Goal: Task Accomplishment & Management: Manage account settings

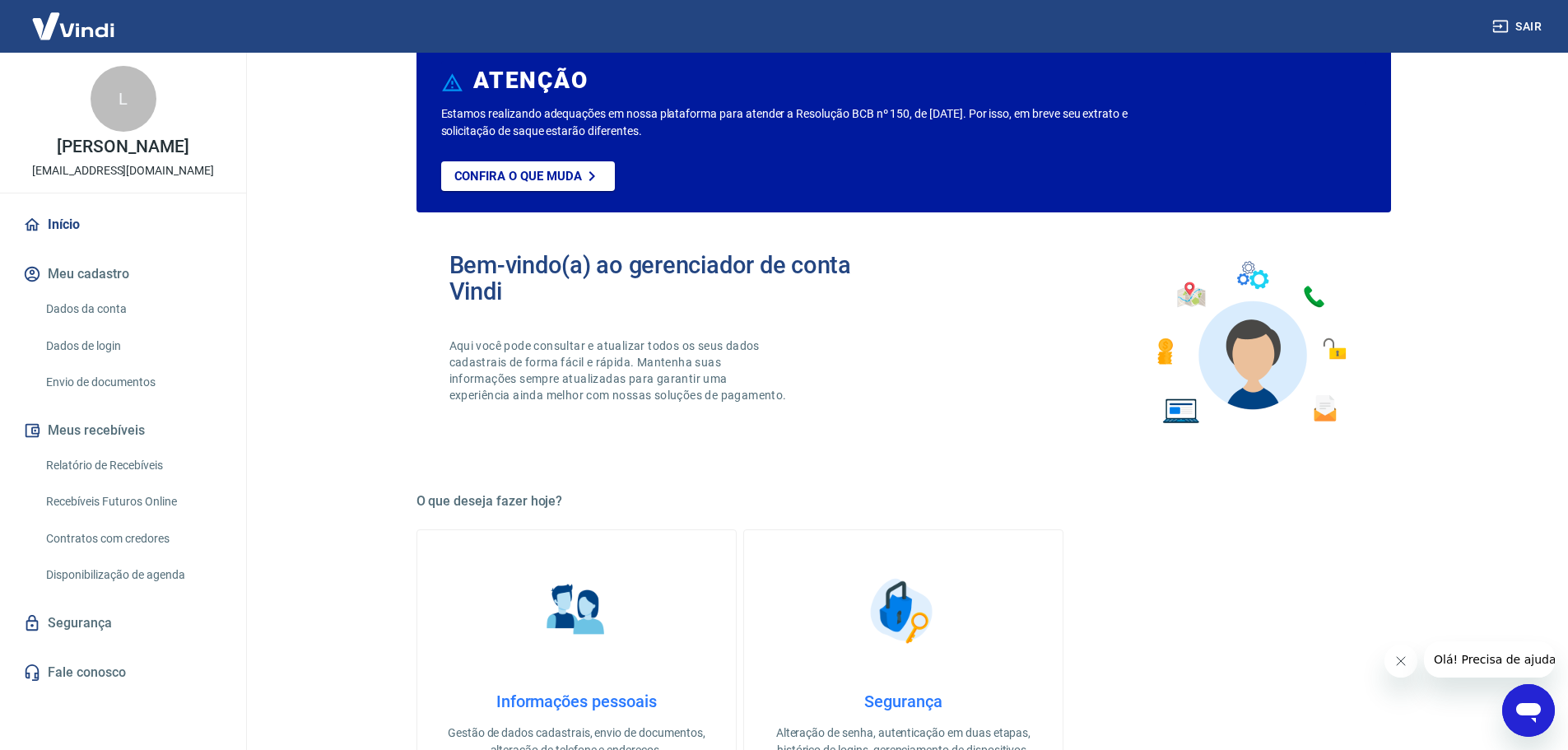
scroll to position [247, 0]
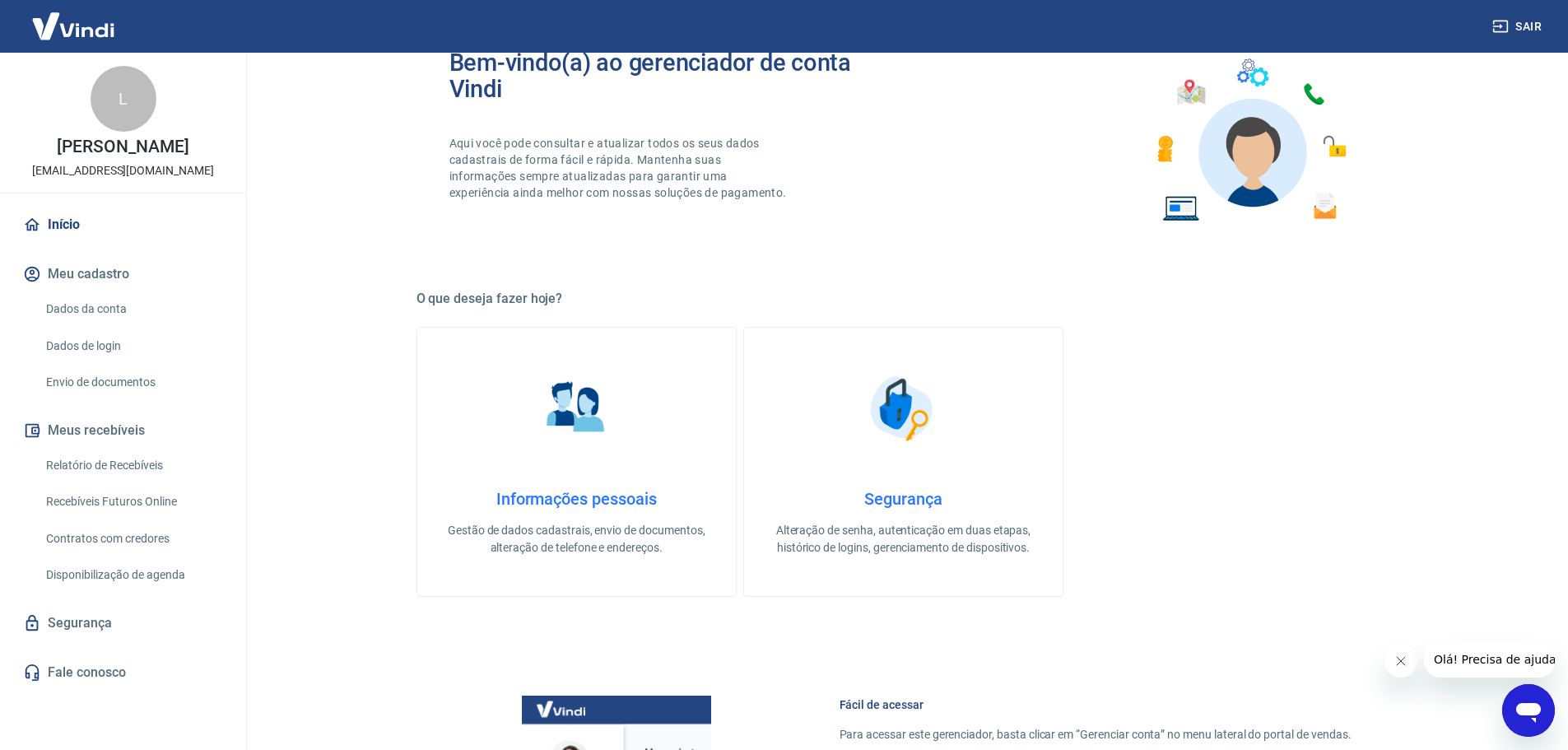
click at [640, 510] on div "Informações pessoais Gestão de dados cadastrais, envio de documentos, alteração…" at bounding box center [576, 523] width 266 height 68
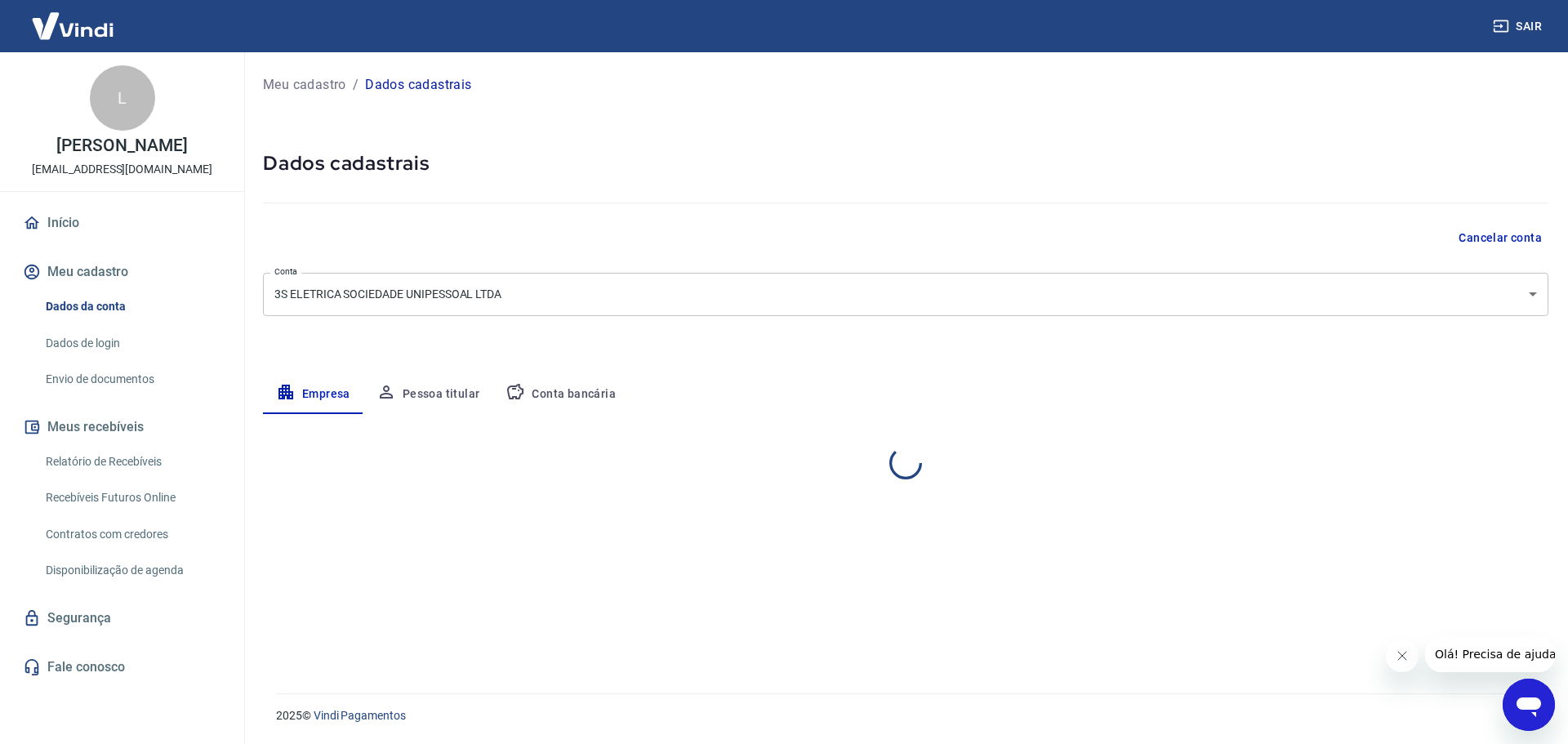
select select "SP"
select select "business"
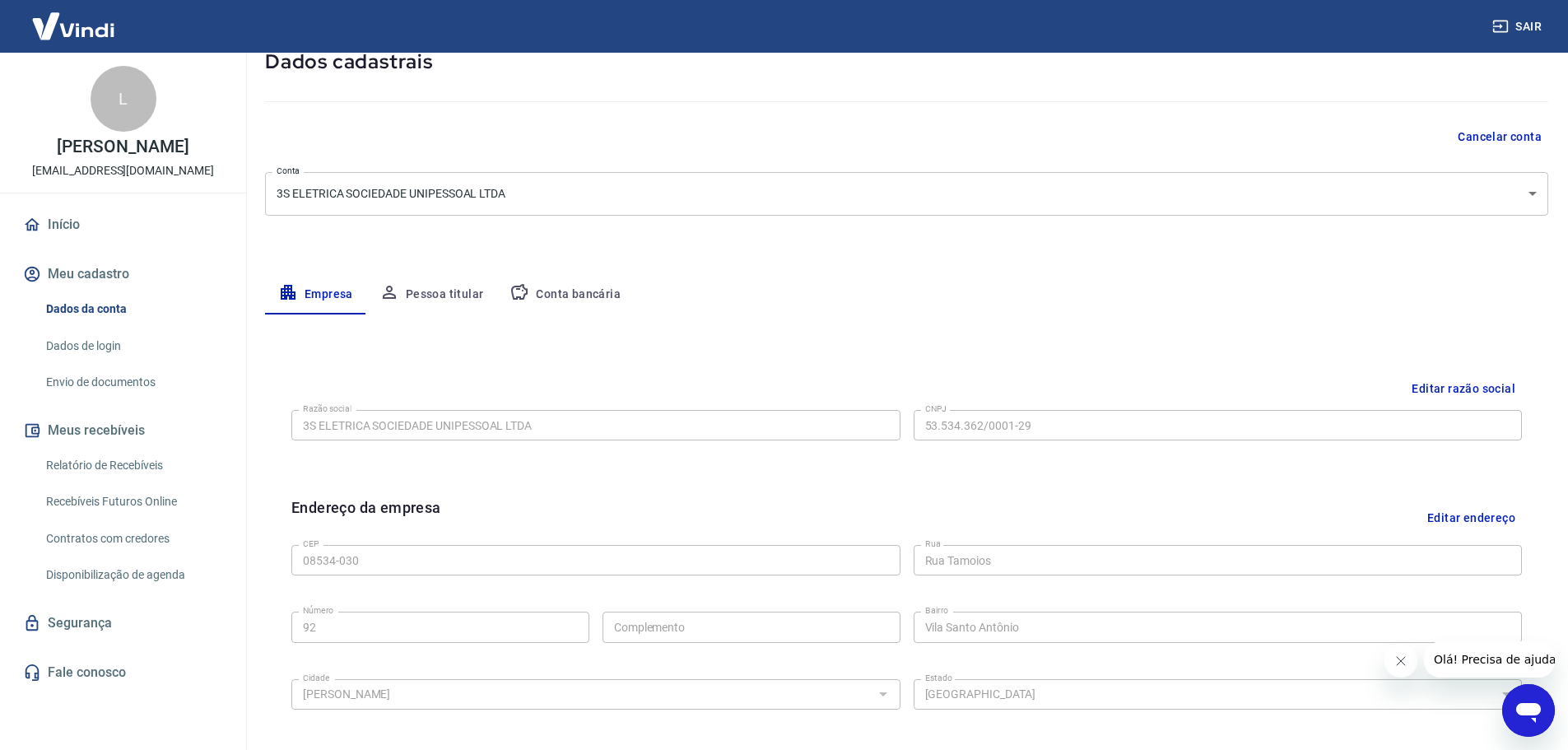
scroll to position [165, 0]
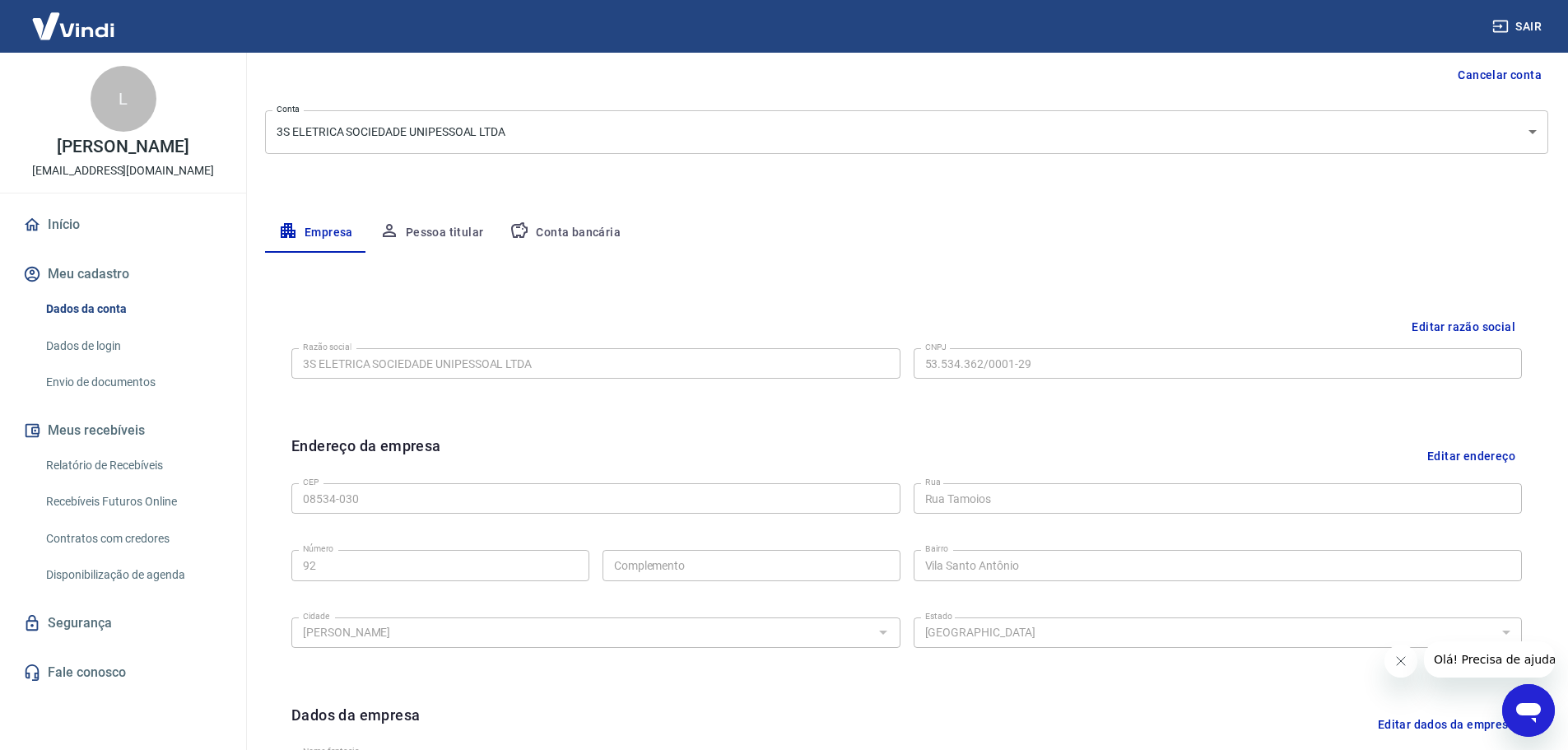
click at [427, 229] on button "Pessoa titular" at bounding box center [431, 232] width 131 height 39
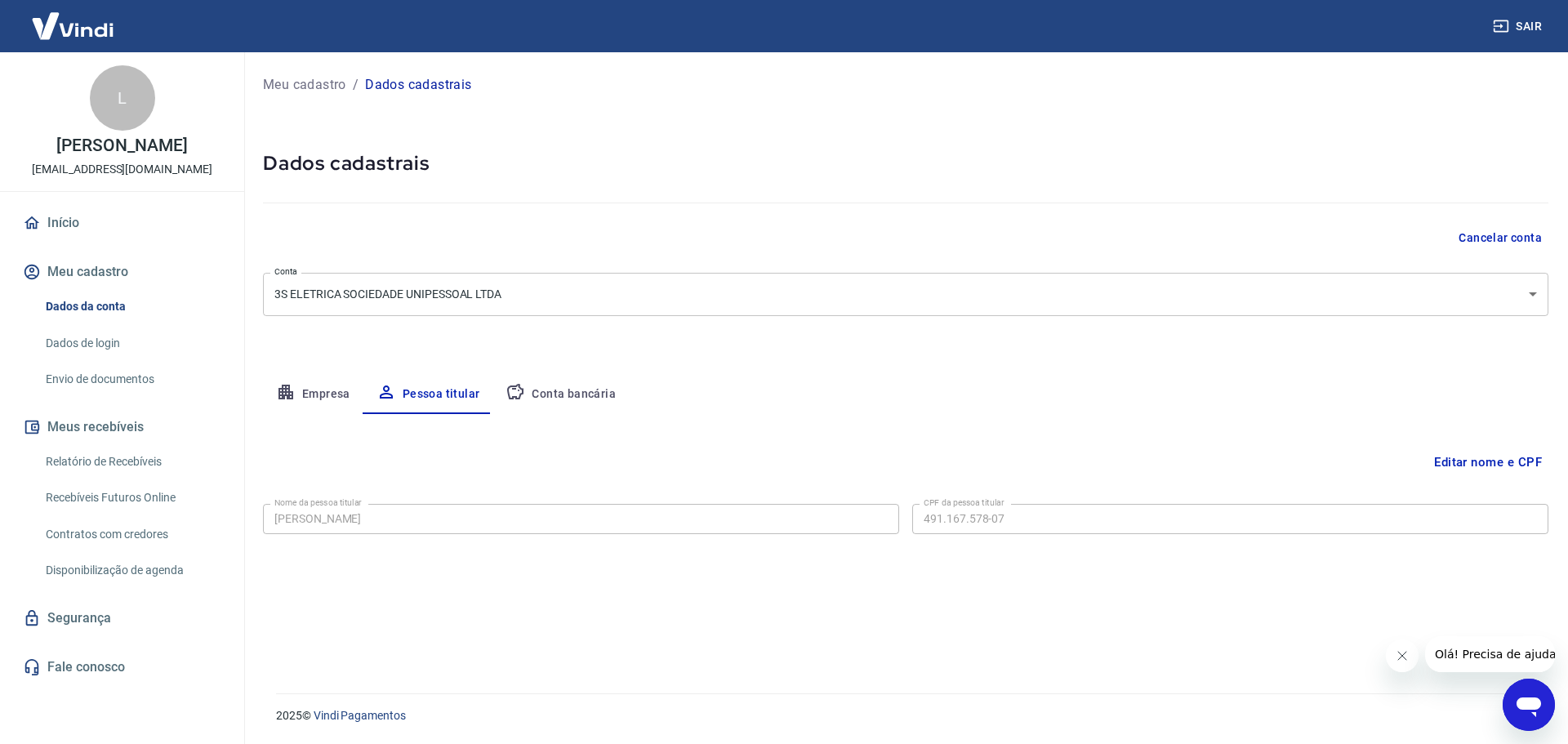
click at [339, 397] on button "Empresa" at bounding box center [314, 394] width 101 height 39
select select "SP"
select select "business"
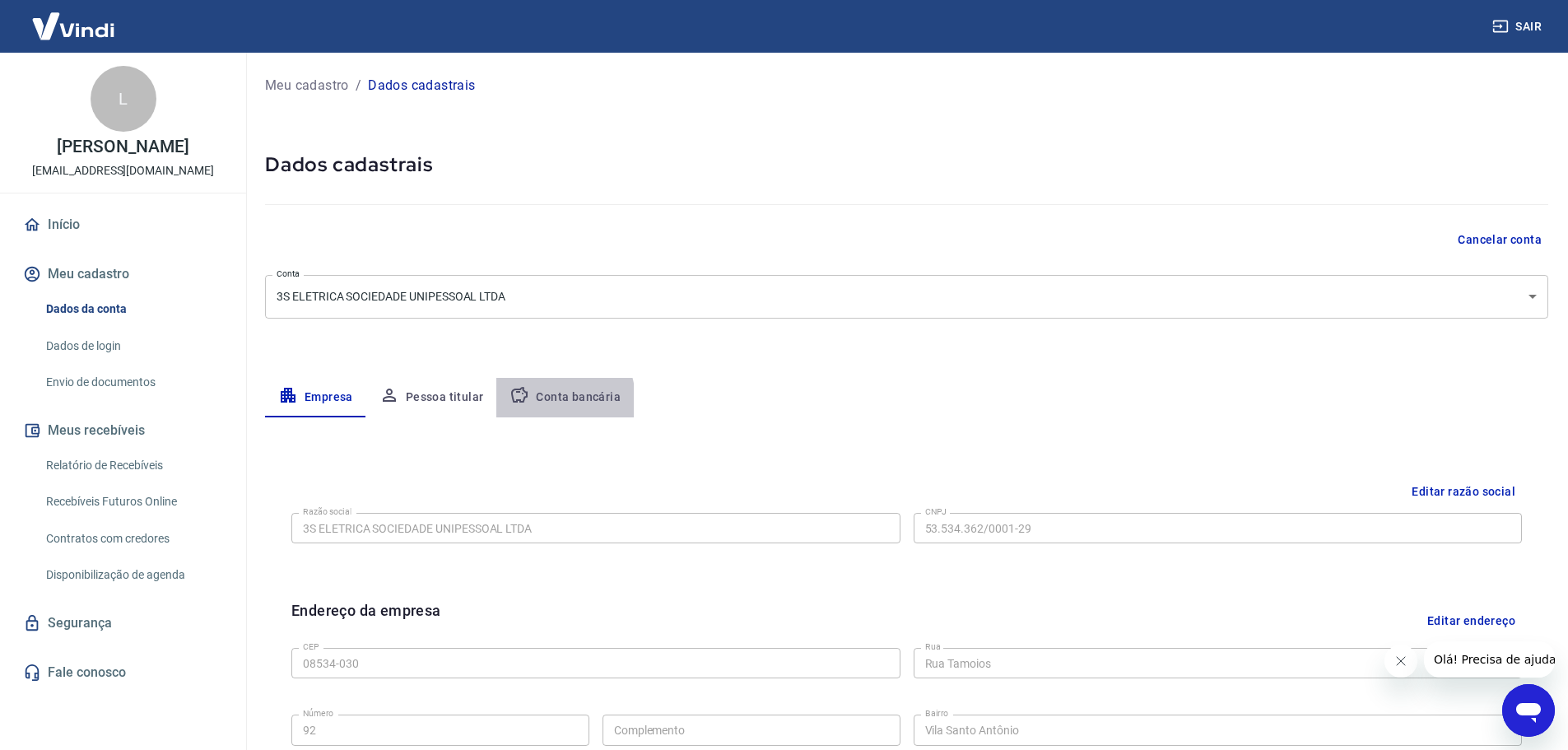
click at [549, 400] on button "Conta bancária" at bounding box center [565, 397] width 137 height 39
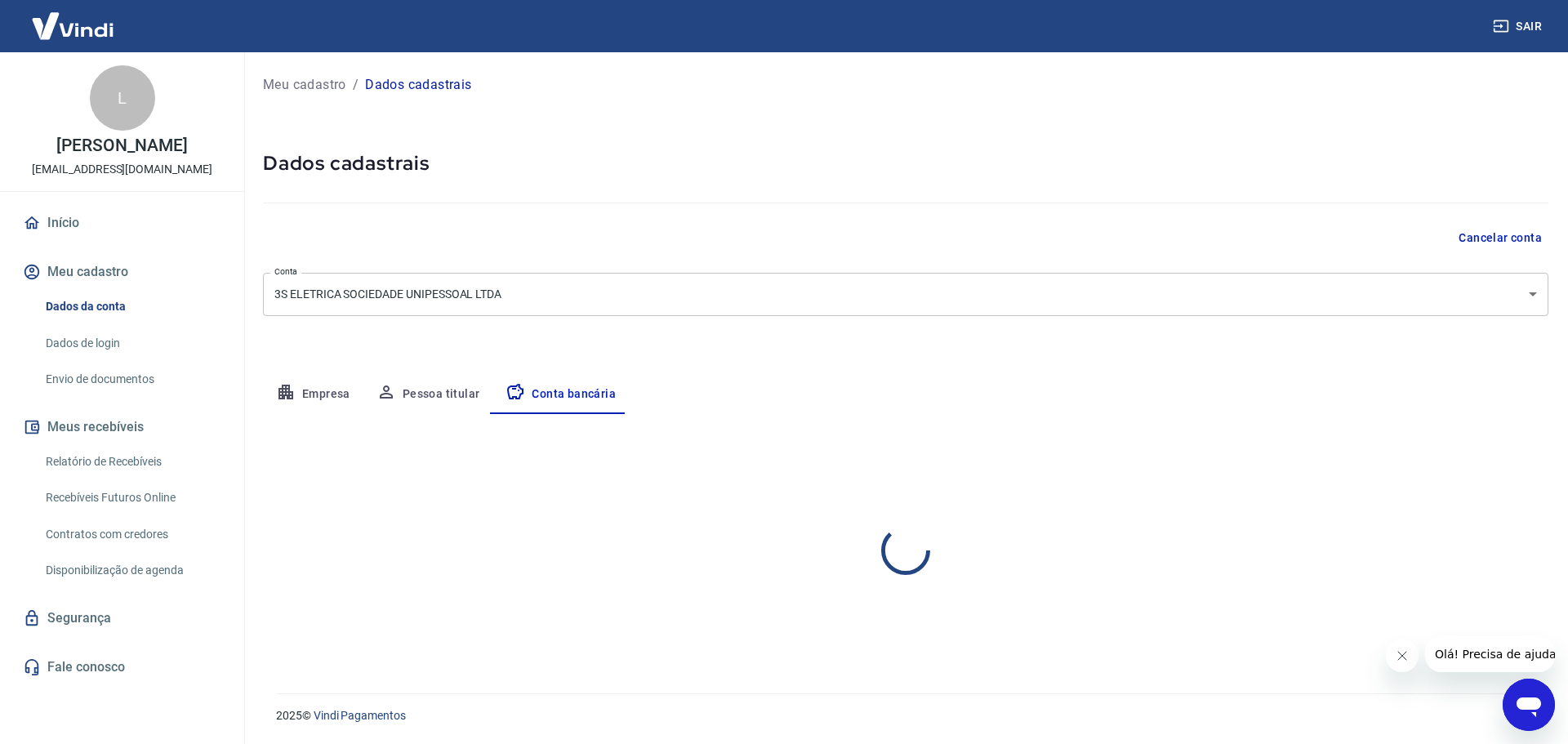
select select "1"
click at [103, 209] on link "Início" at bounding box center [122, 223] width 205 height 36
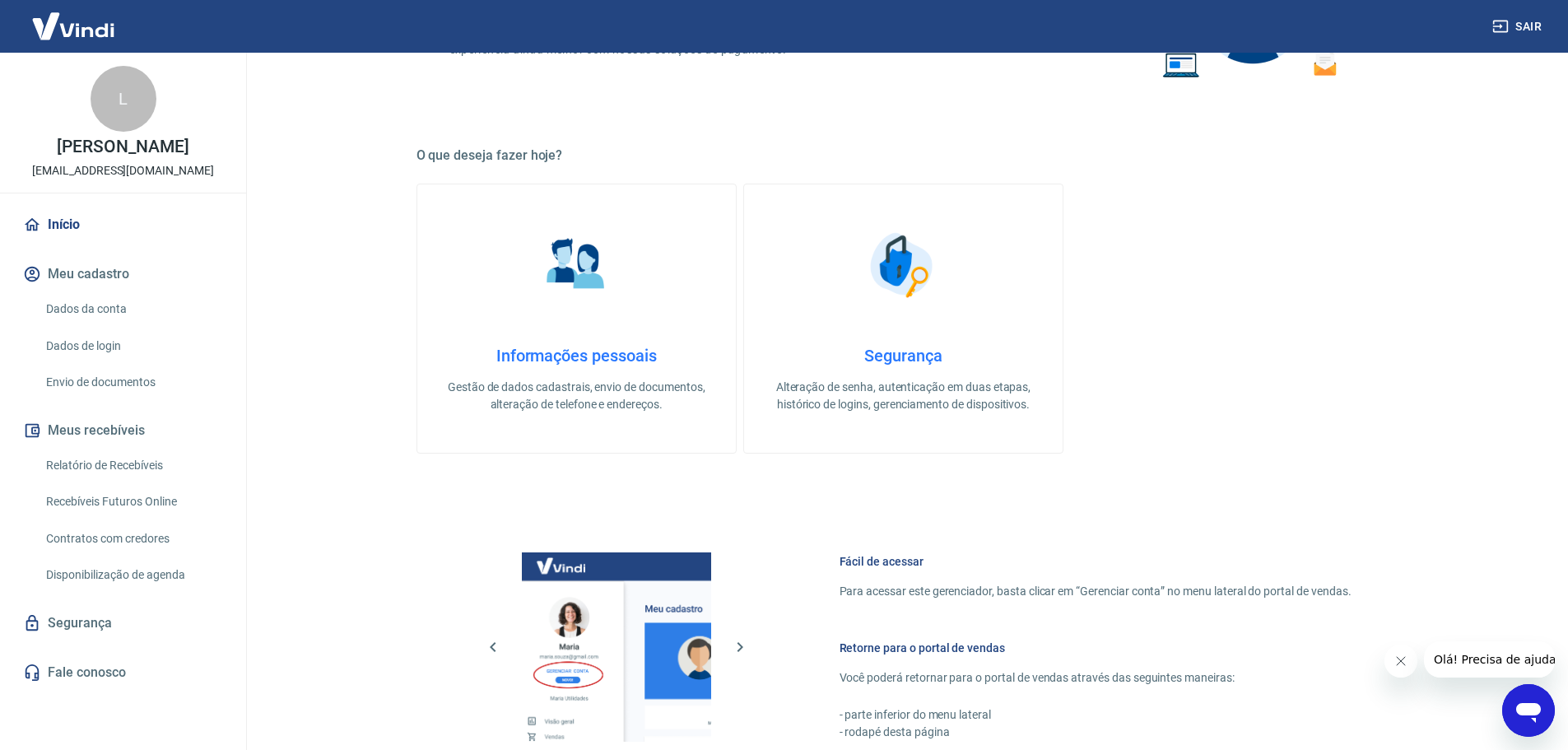
scroll to position [412, 0]
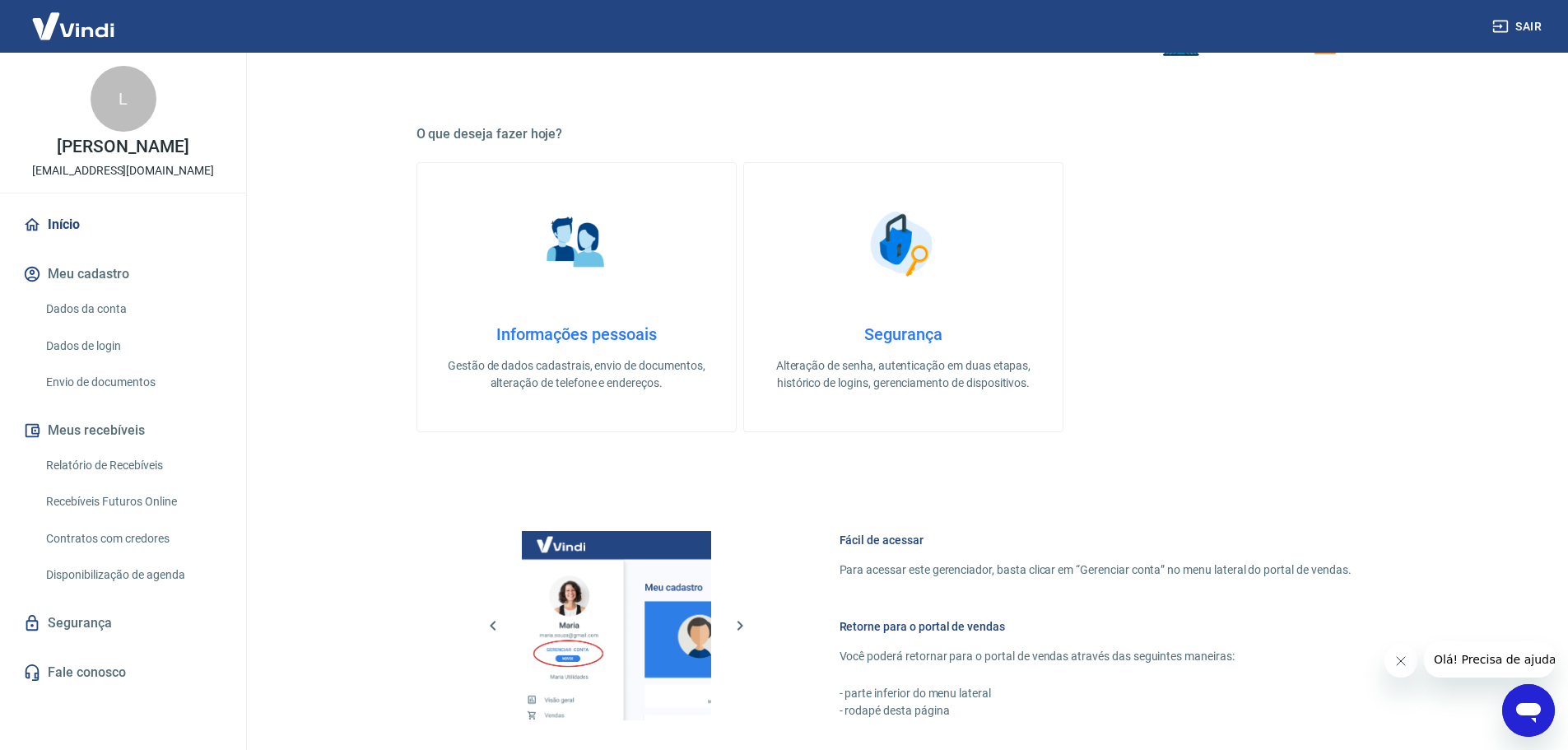
click at [919, 379] on p "Alteração de senha, autenticação em duas etapas, histórico de logins, gerenciam…" at bounding box center [903, 374] width 266 height 35
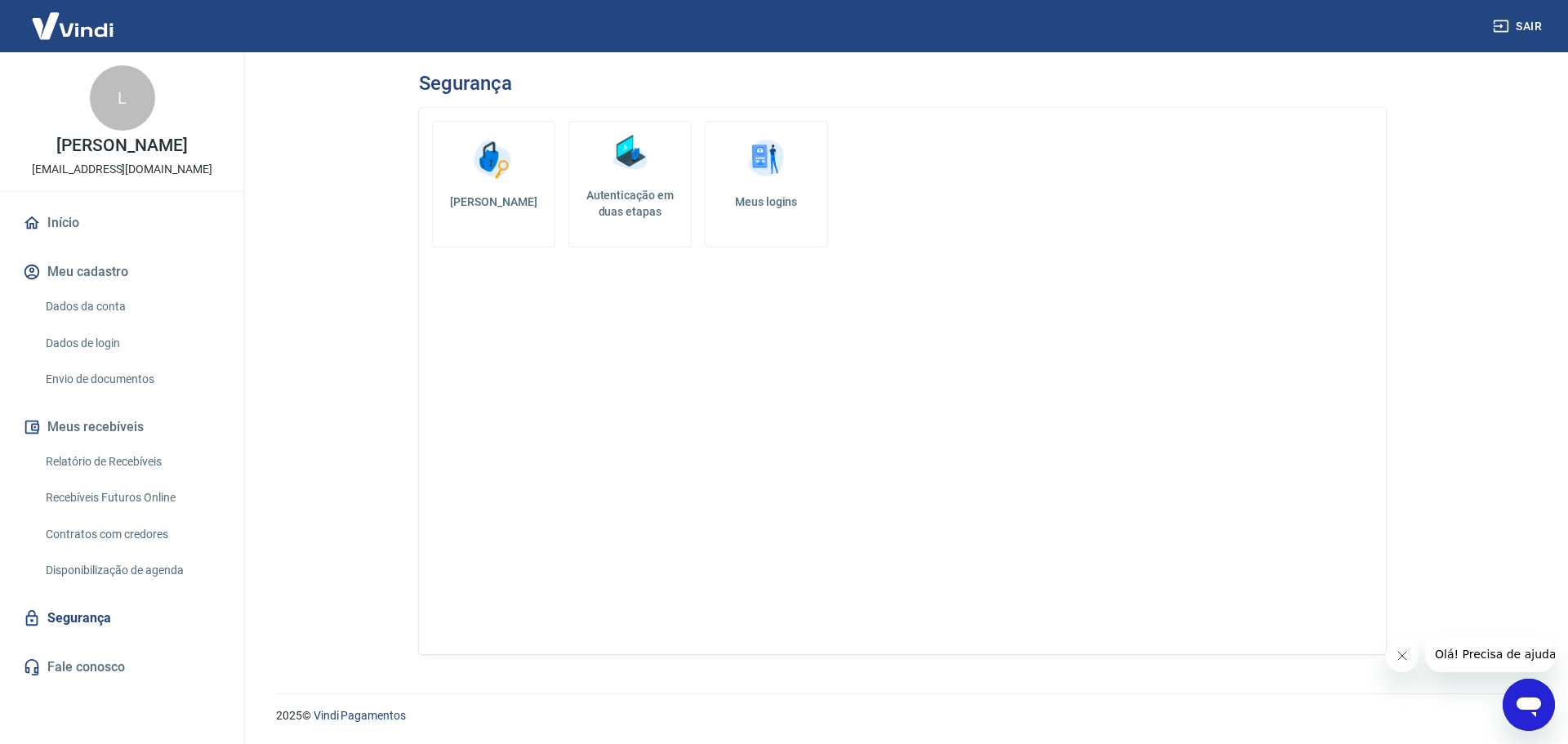
click at [121, 220] on link "Início" at bounding box center [122, 223] width 205 height 36
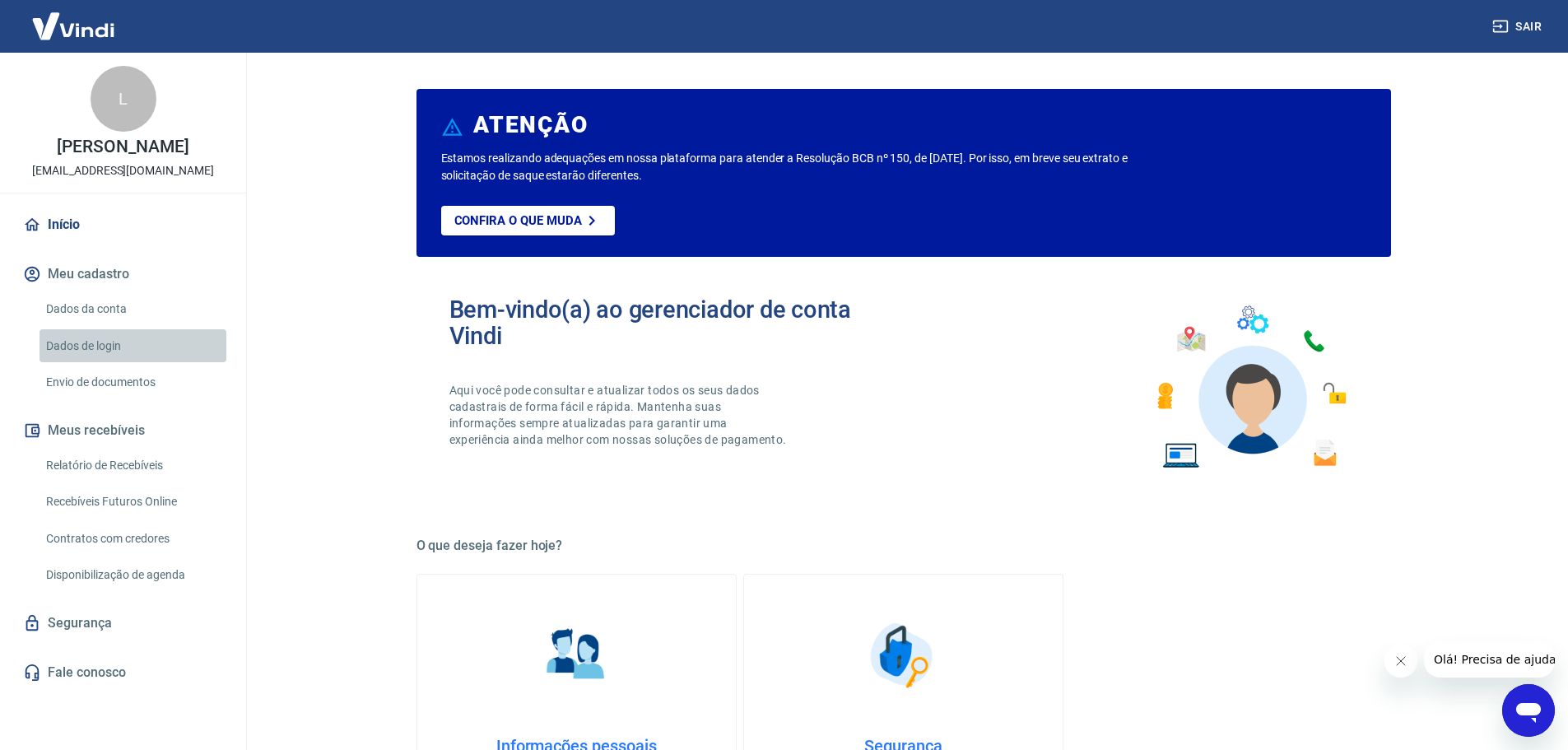
click at [136, 349] on link "Dados de login" at bounding box center [133, 346] width 187 height 34
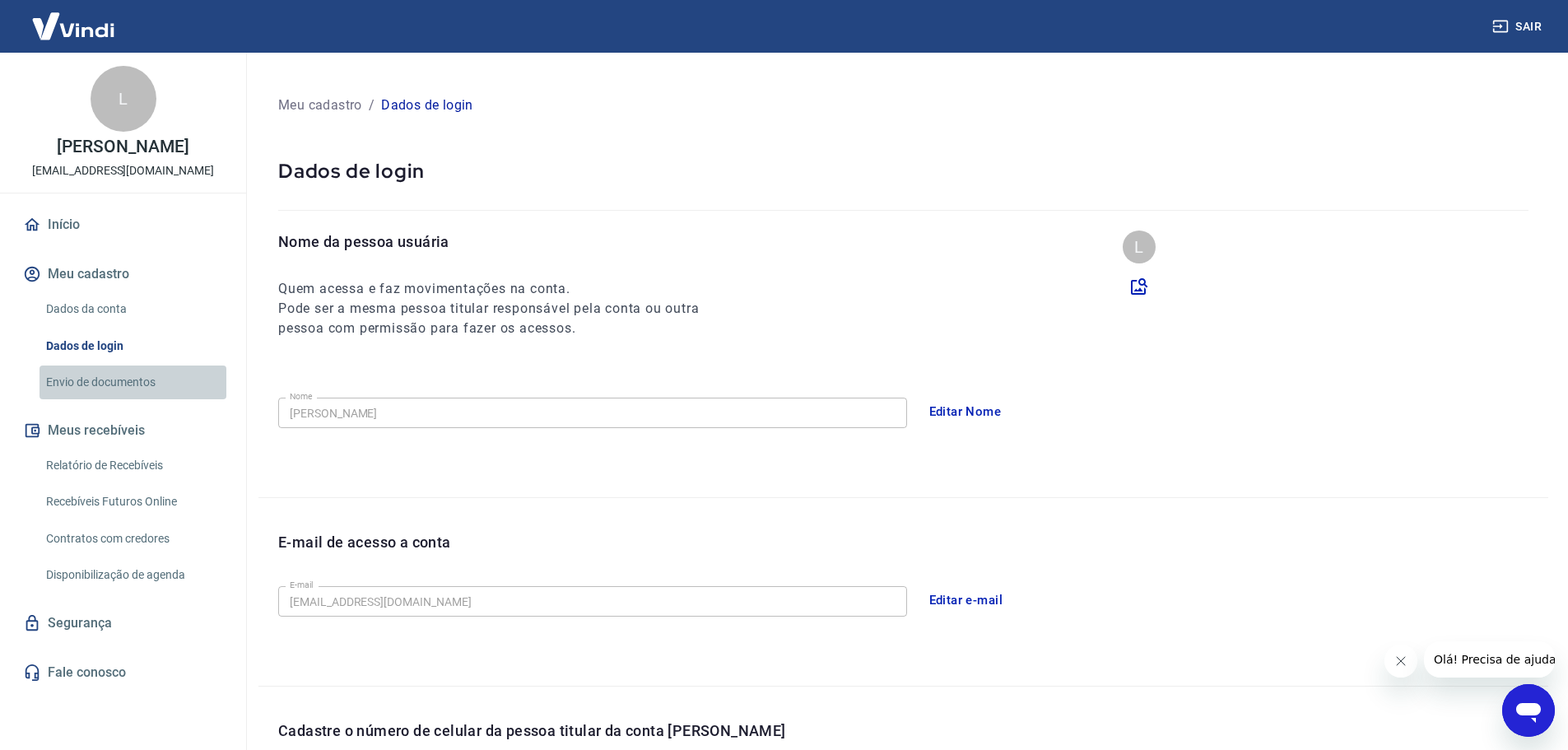
click at [139, 379] on link "Envio de documentos" at bounding box center [133, 382] width 187 height 34
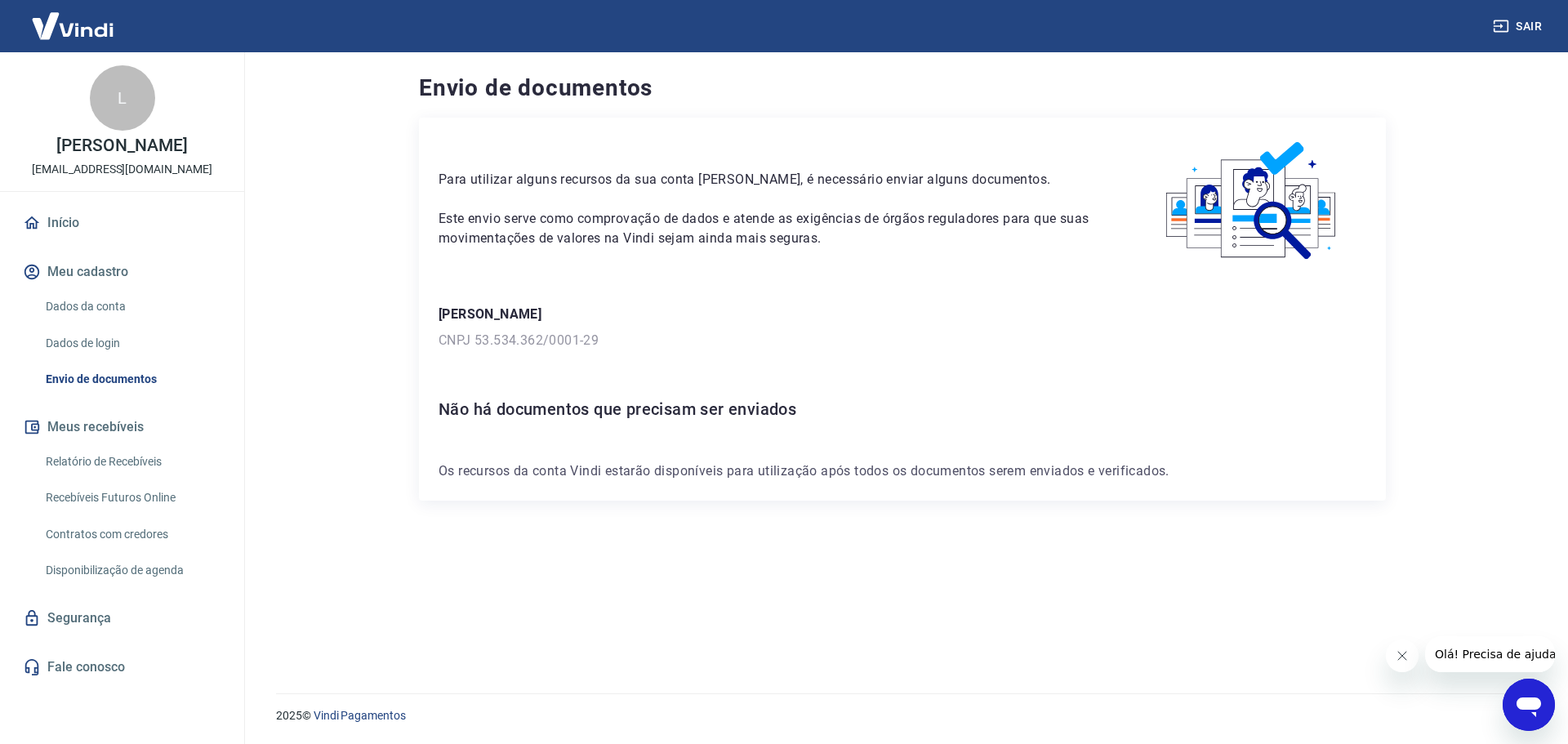
click at [144, 377] on link "Envio de documentos" at bounding box center [132, 379] width 186 height 34
click at [120, 452] on link "Relatório de Recebíveis" at bounding box center [132, 462] width 186 height 34
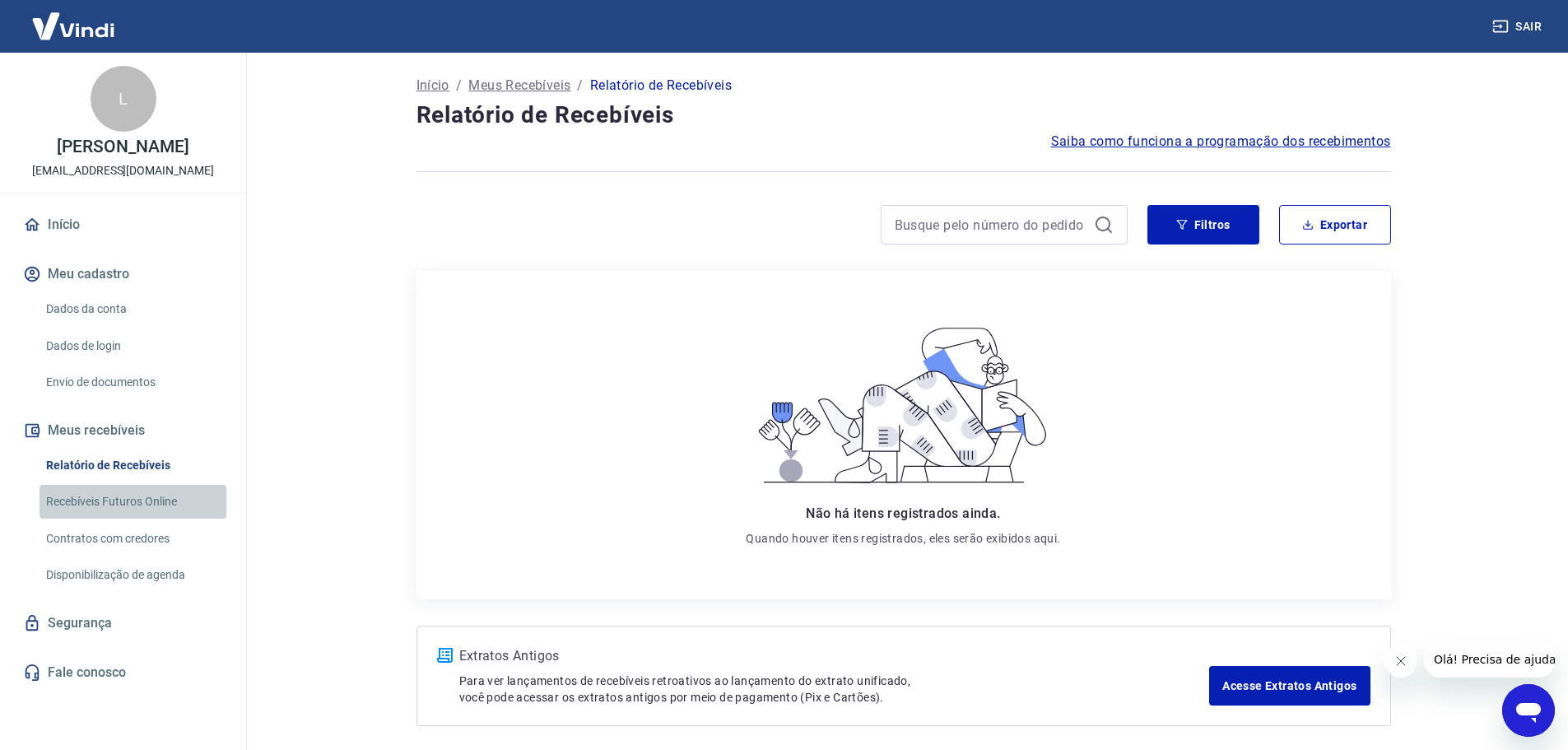
click at [152, 494] on link "Recebíveis Futuros Online" at bounding box center [133, 501] width 187 height 34
click at [120, 213] on link "Início" at bounding box center [123, 224] width 207 height 37
